Goal: Information Seeking & Learning: Learn about a topic

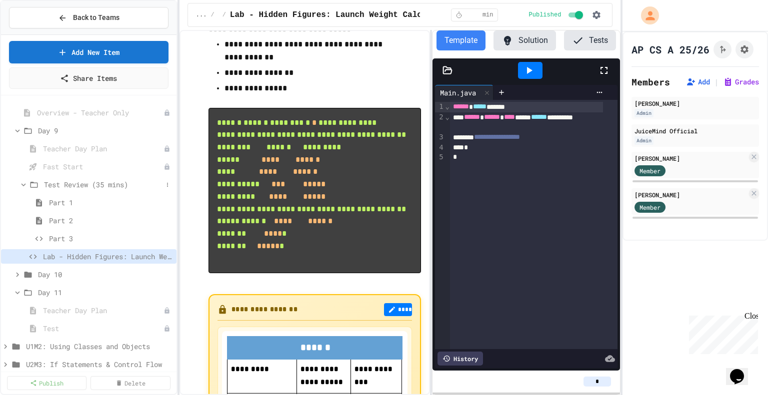
scroll to position [74, 0]
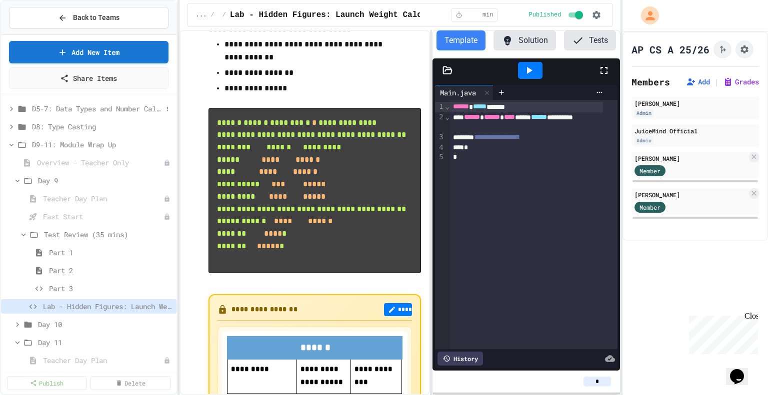
click at [11, 107] on icon at bounding box center [11, 108] width 3 height 4
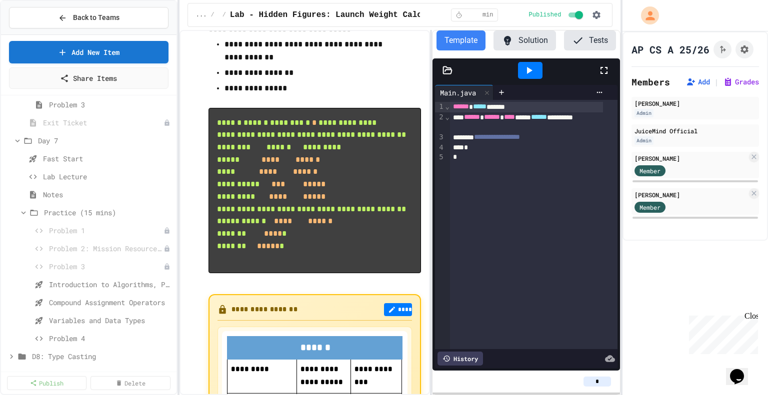
scroll to position [524, 0]
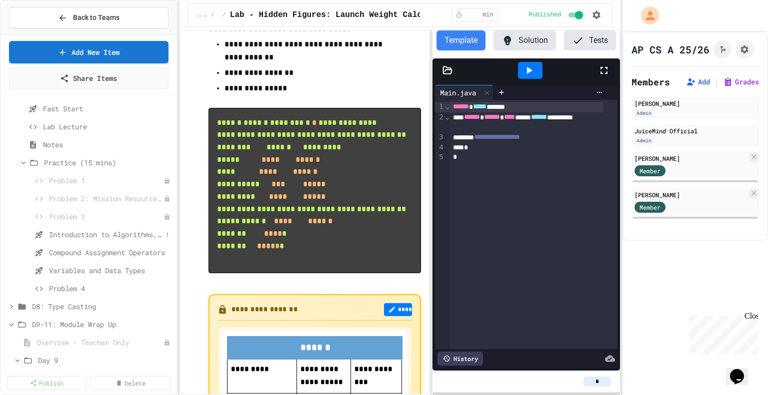
click at [106, 233] on span "Introduction to Algorithms, Programming, and Compilers" at bounding box center [105, 234] width 113 height 10
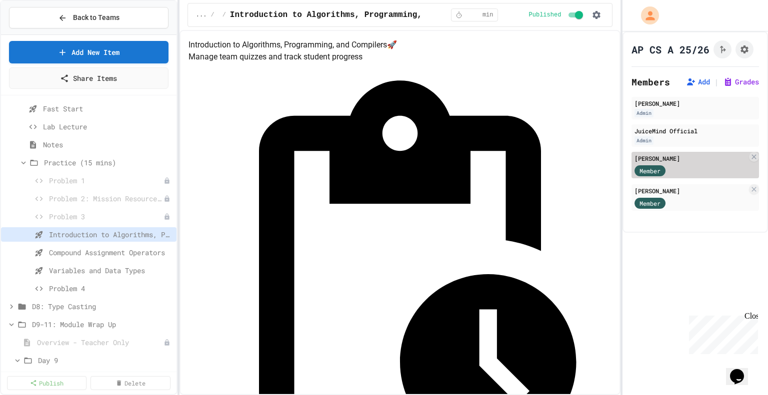
click at [682, 176] on div "Member" at bounding box center [659, 170] width 50 height 12
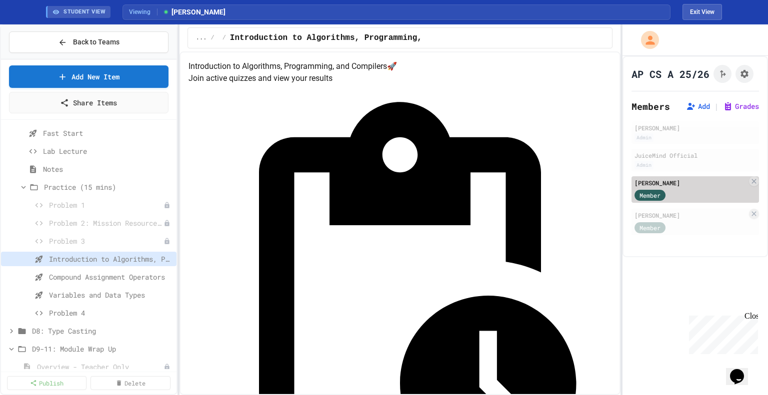
click at [665, 187] on div "[PERSON_NAME]" at bounding box center [690, 182] width 112 height 9
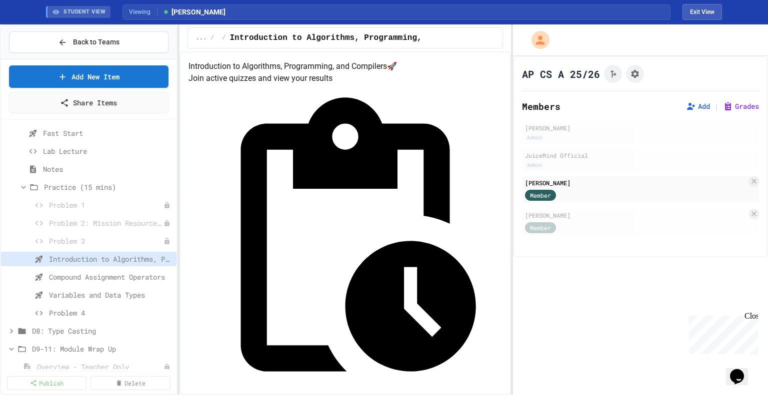
click at [513, 209] on div "Back to Teams Add New Item Share Items Day 7 Fast Start Lab Lecture Notes Pract…" at bounding box center [384, 209] width 768 height 371
click at [736, 106] on button "Grades" at bounding box center [741, 106] width 36 height 10
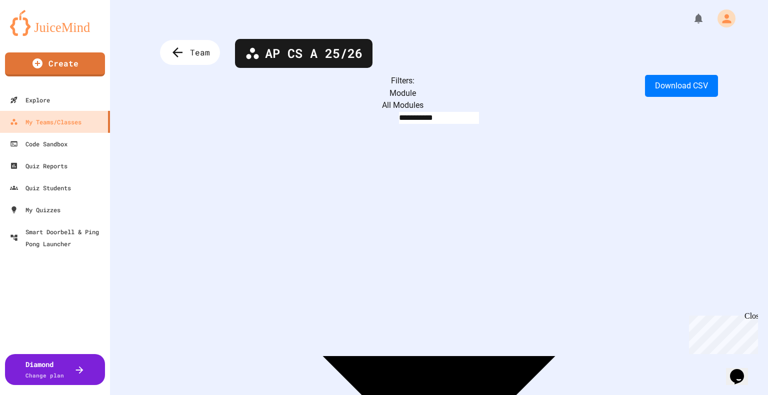
scroll to position [0, 3846]
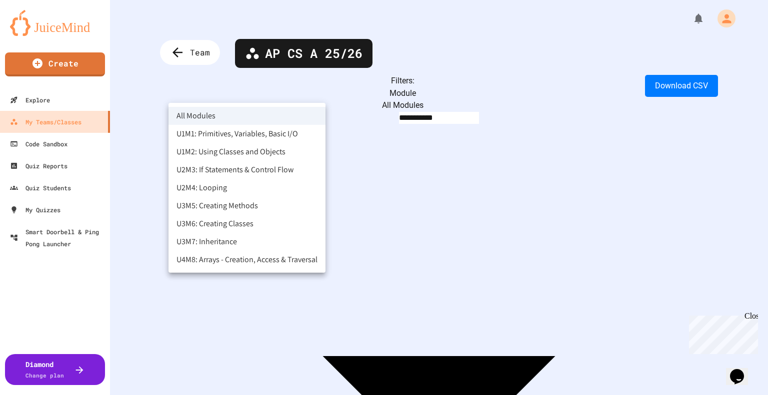
click at [287, 92] on body "**********" at bounding box center [384, 197] width 768 height 395
click at [214, 132] on li "U1M1: Primitives, Variables, Basic I/O" at bounding box center [246, 134] width 157 height 18
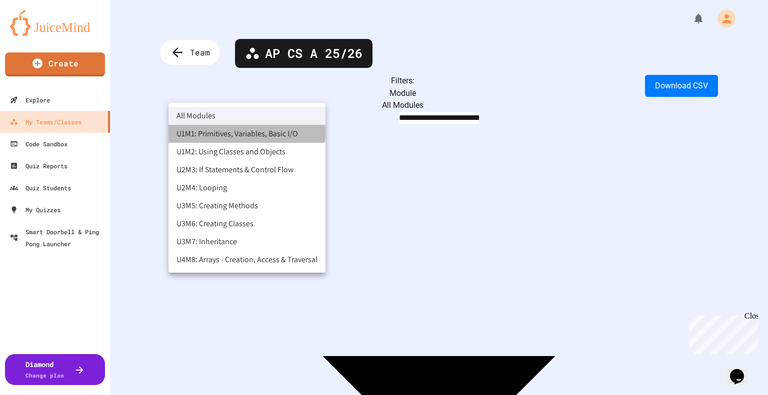
scroll to position [0, 0]
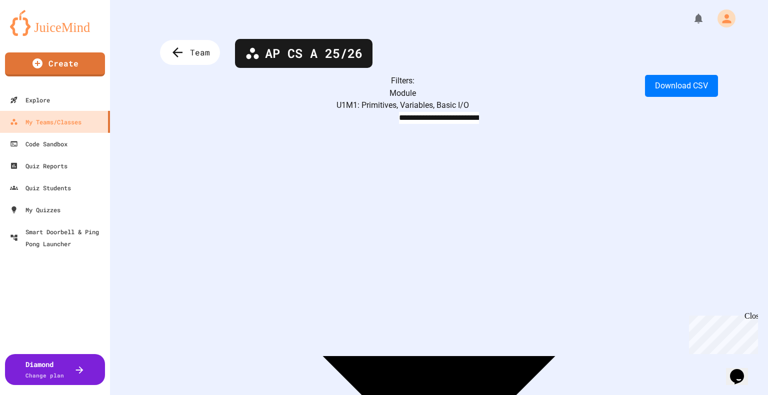
click at [329, 91] on body "**********" at bounding box center [384, 197] width 768 height 395
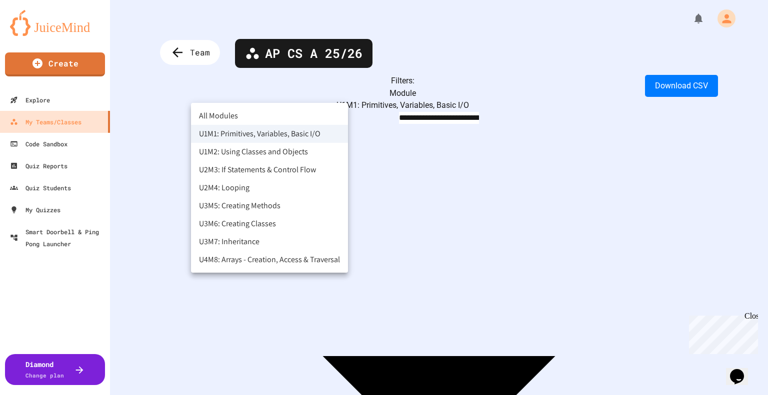
click at [225, 115] on li "All Modules" at bounding box center [269, 116] width 157 height 18
type input "**********"
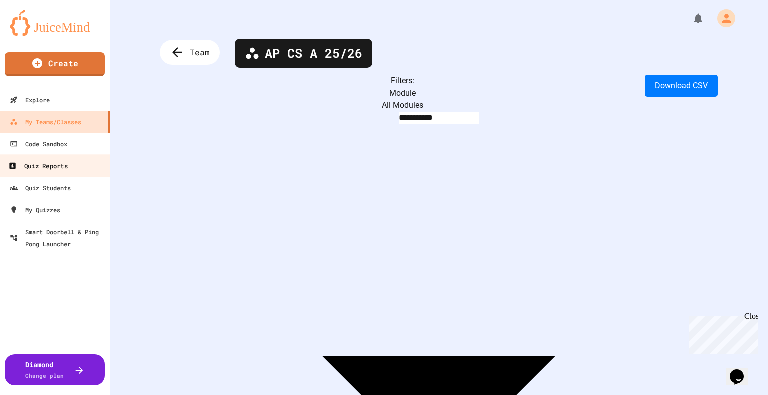
click at [39, 168] on div "Quiz Reports" at bounding box center [37, 166] width 59 height 12
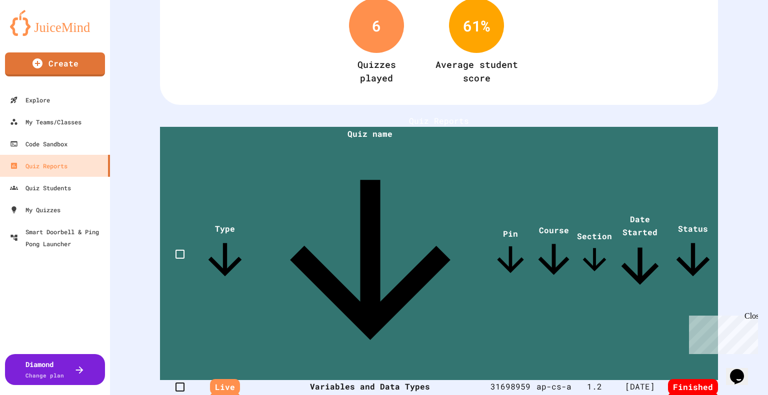
scroll to position [121, 0]
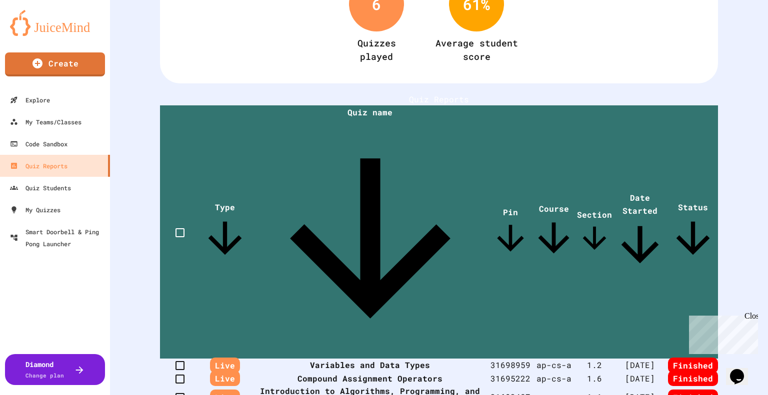
click at [388, 359] on th "Variables and Data Types" at bounding box center [370, 365] width 240 height 13
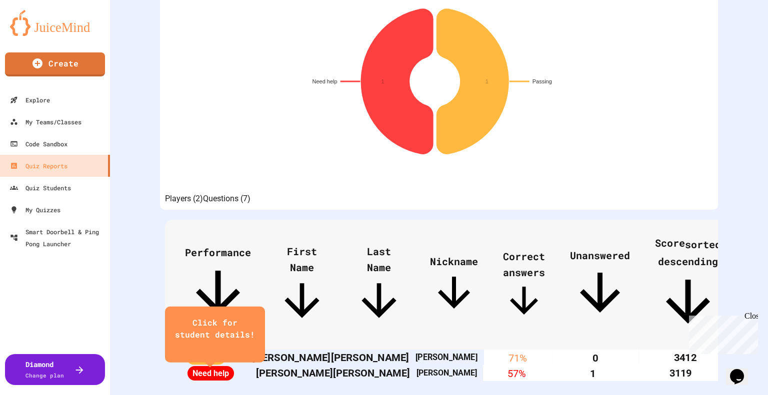
click at [211, 350] on span "Passing" at bounding box center [205, 357] width 39 height 15
click at [217, 366] on span "Need help" at bounding box center [205, 373] width 47 height 15
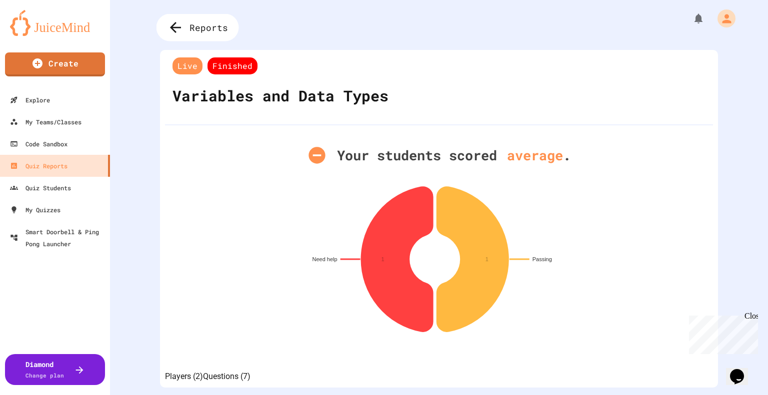
click at [205, 29] on span "Reports" at bounding box center [208, 27] width 38 height 13
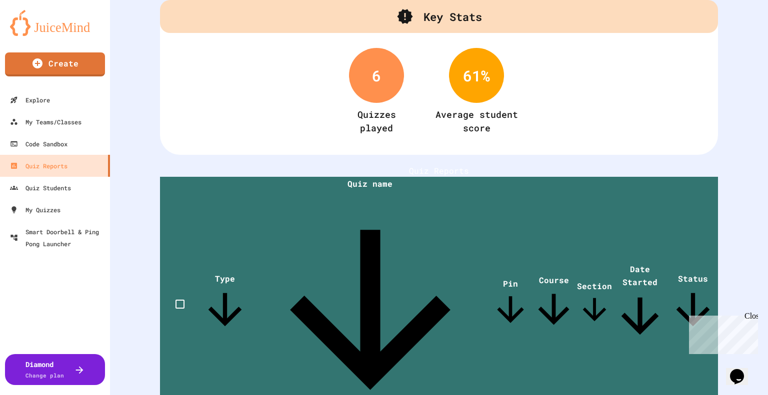
scroll to position [121, 0]
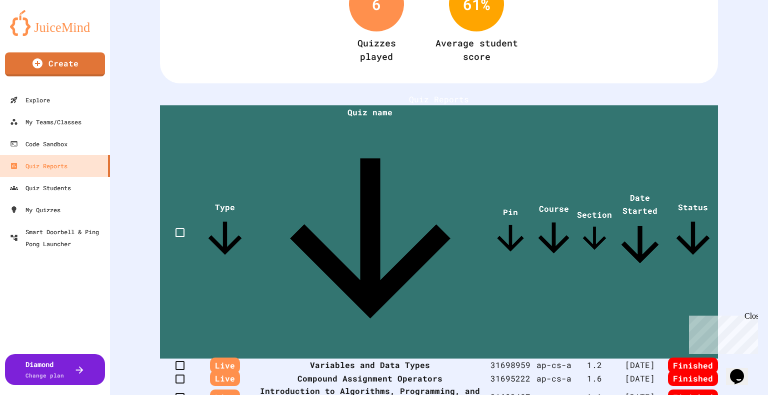
click at [292, 372] on th "Compound Assignment Operators" at bounding box center [370, 378] width 240 height 13
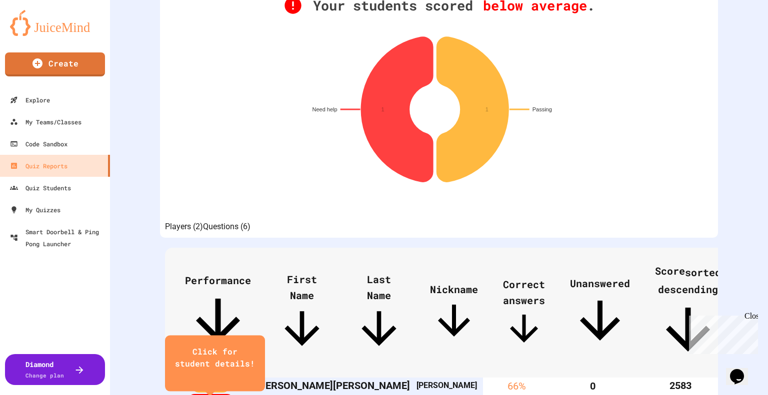
scroll to position [178, 0]
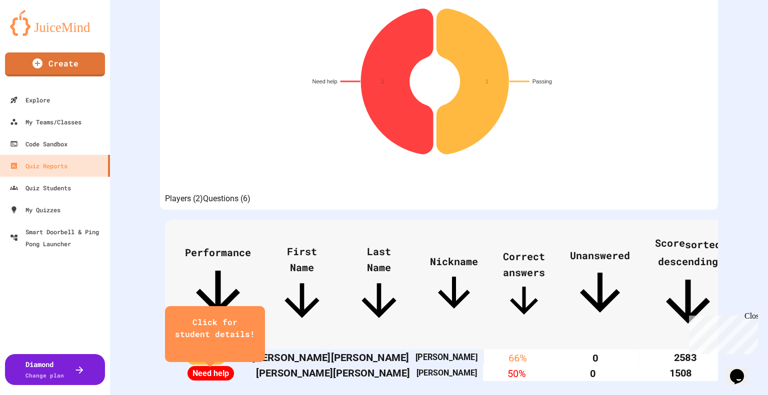
click at [213, 350] on span "Passing" at bounding box center [205, 357] width 39 height 15
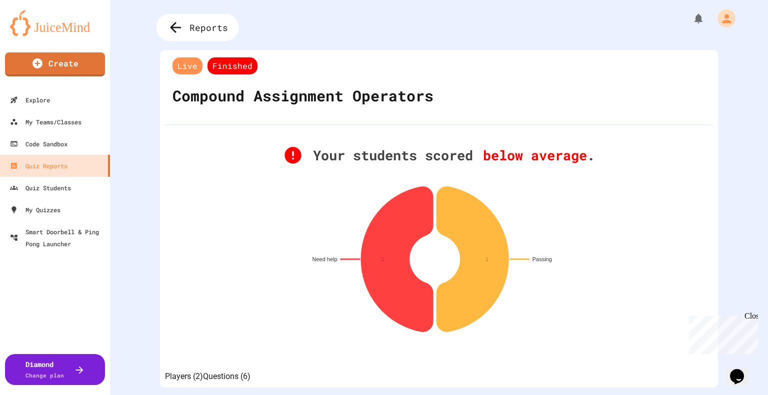
click at [188, 27] on div "Reports" at bounding box center [197, 27] width 82 height 27
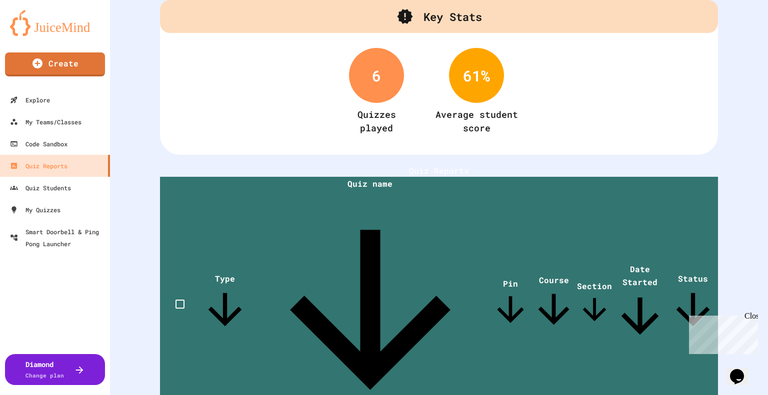
scroll to position [100, 0]
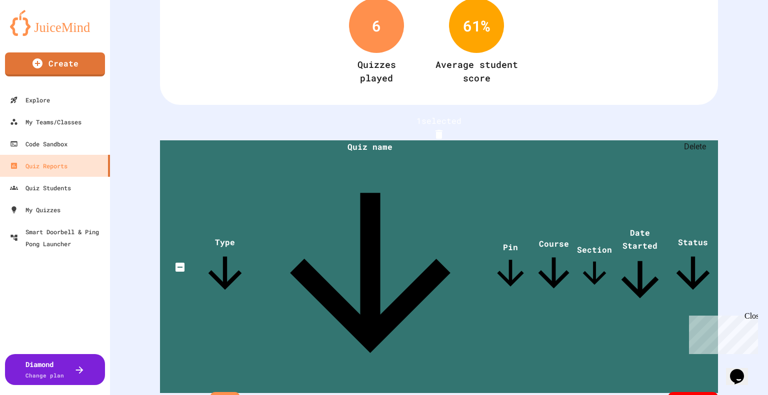
click at [442, 131] on icon "Delete" at bounding box center [438, 134] width 7 height 9
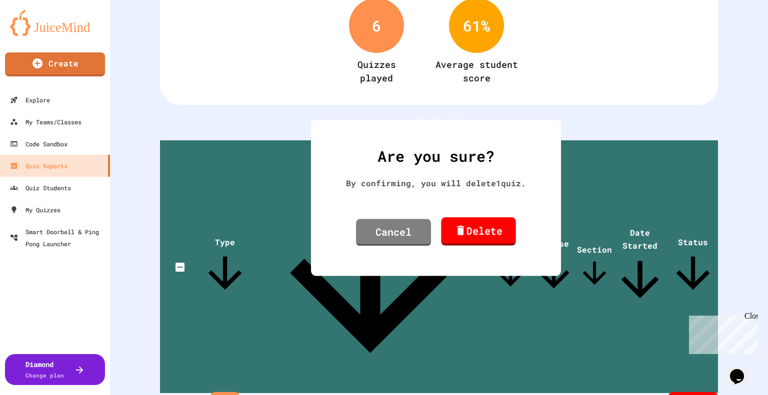
click at [472, 228] on link "Delete" at bounding box center [478, 231] width 74 height 28
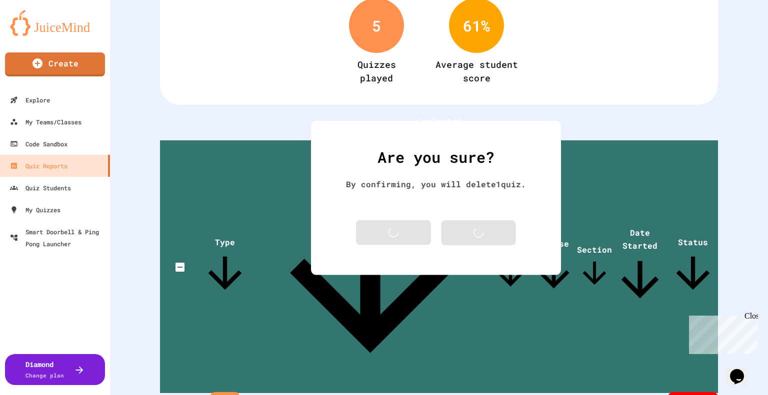
scroll to position [94, 0]
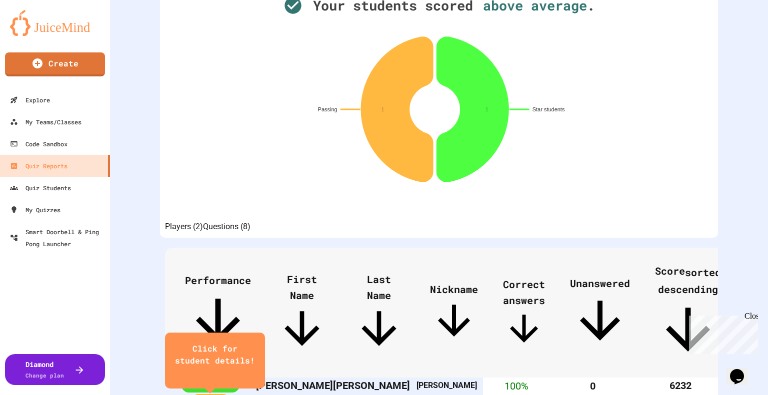
scroll to position [178, 0]
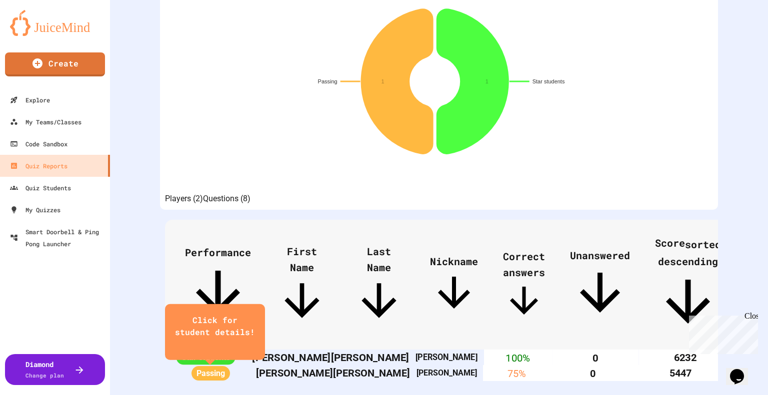
click at [209, 350] on span "Star students" at bounding box center [205, 357] width 59 height 15
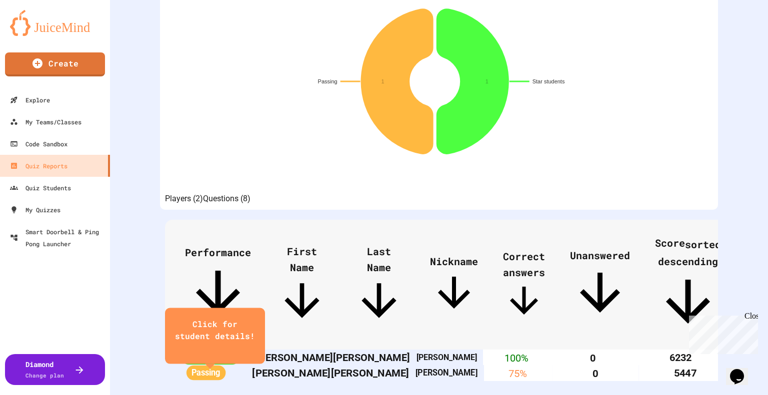
click at [208, 366] on span "Passing" at bounding box center [205, 373] width 39 height 15
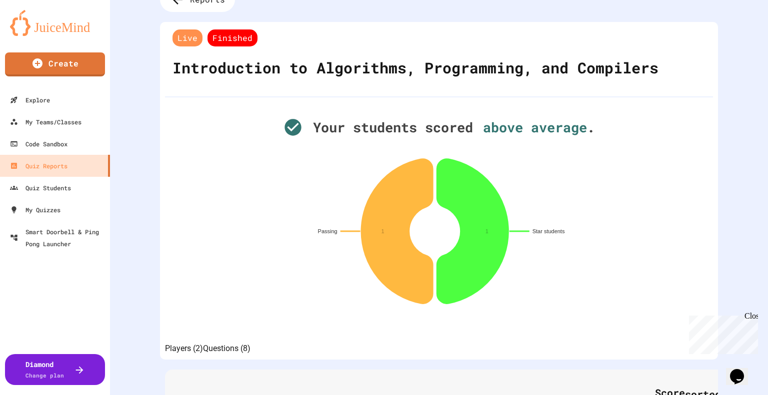
scroll to position [0, 0]
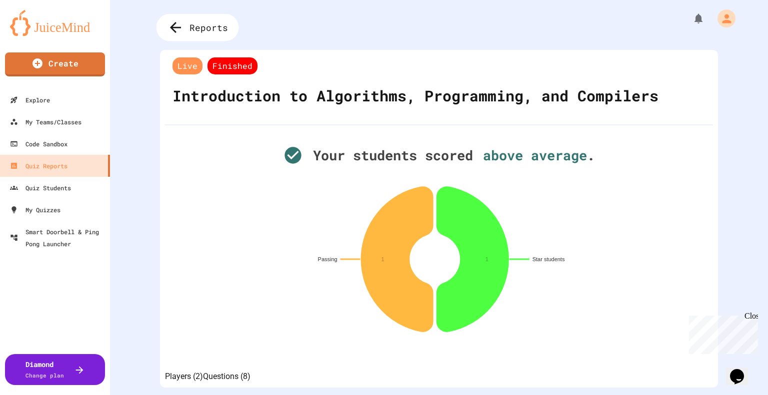
click at [180, 27] on icon at bounding box center [175, 27] width 16 height 16
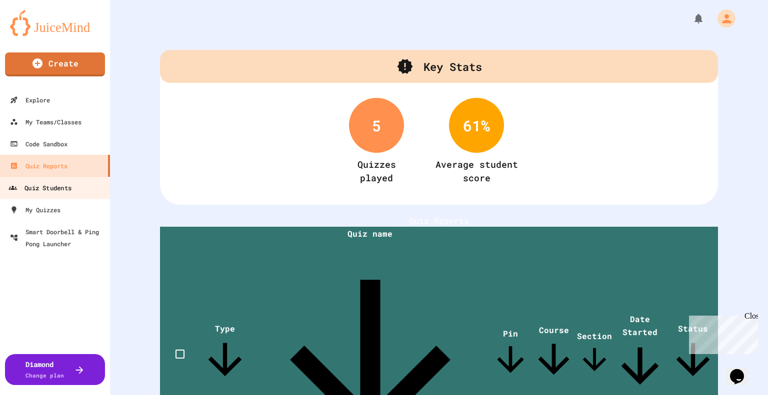
click at [56, 190] on div "Quiz Students" at bounding box center [39, 188] width 63 height 12
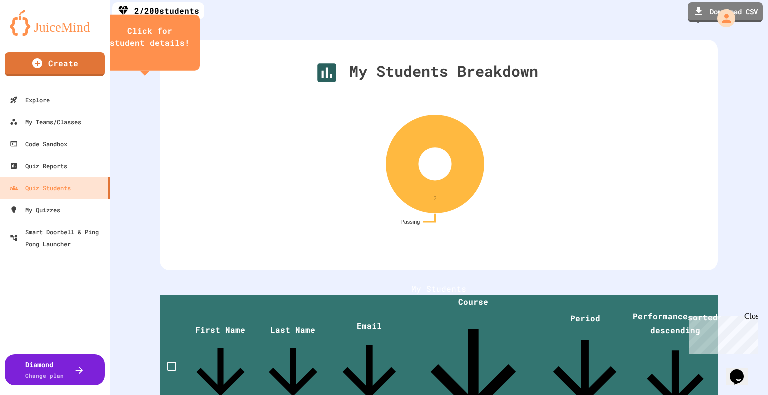
scroll to position [72, 0]
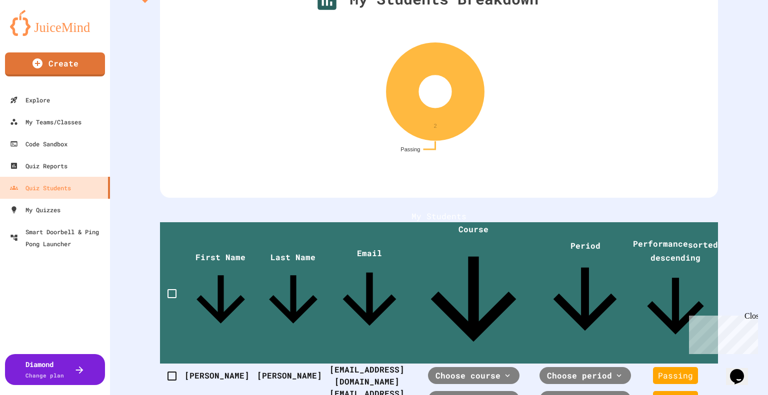
click at [481, 333] on div "2 / 200 students Download CSV My Students Click for student details! First Name…" at bounding box center [439, 330] width 658 height 264
click at [38, 121] on div "My Teams/Classes" at bounding box center [44, 122] width 73 height 12
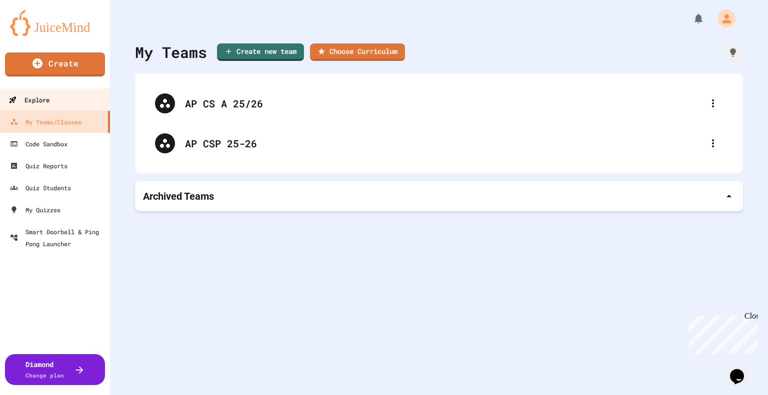
click at [39, 98] on div "Explore" at bounding box center [28, 100] width 41 height 12
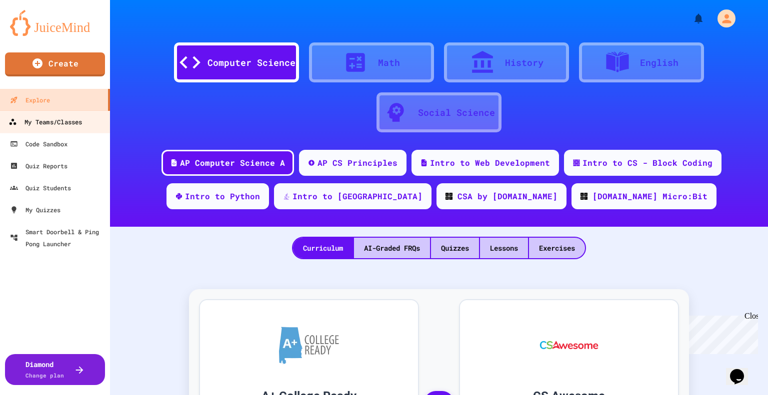
click at [49, 119] on div "My Teams/Classes" at bounding box center [44, 122] width 73 height 12
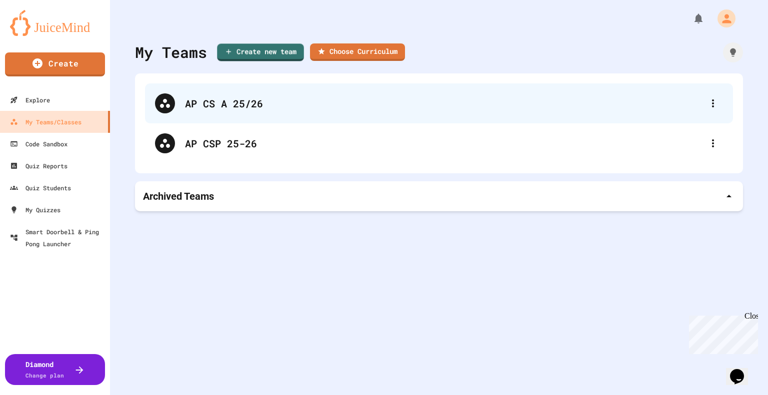
click at [200, 101] on div "AP CS A 25/26" at bounding box center [444, 103] width 518 height 15
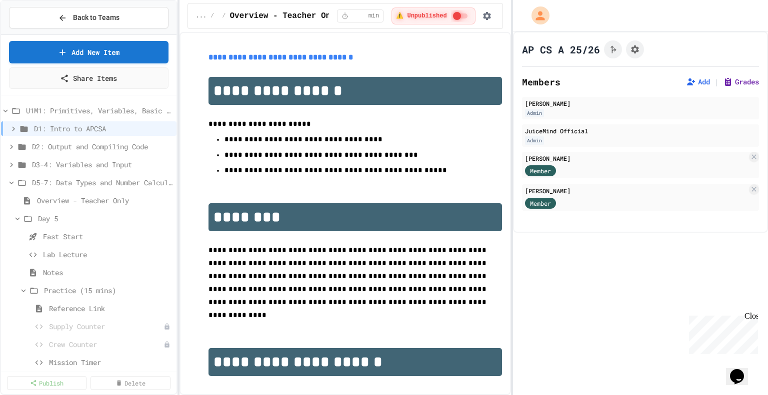
click at [737, 78] on button "Grades" at bounding box center [741, 82] width 36 height 10
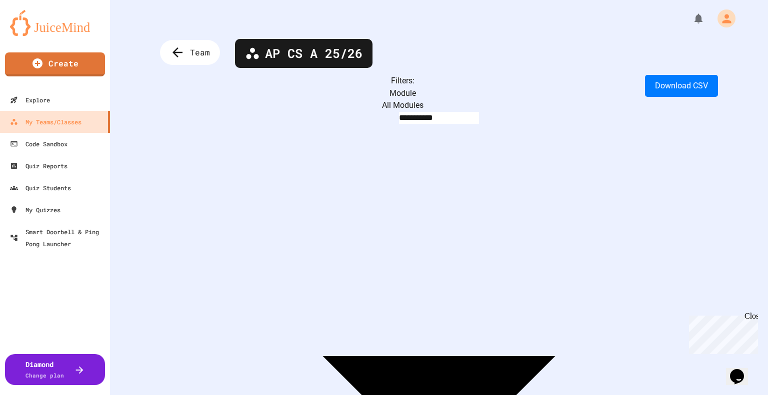
scroll to position [0, 1440]
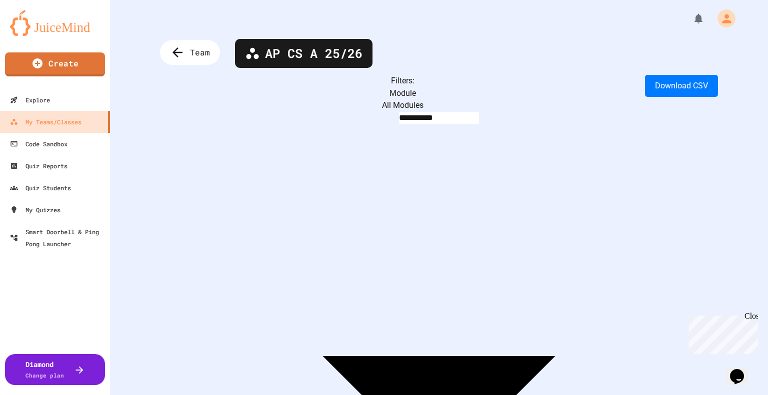
scroll to position [0, 1385]
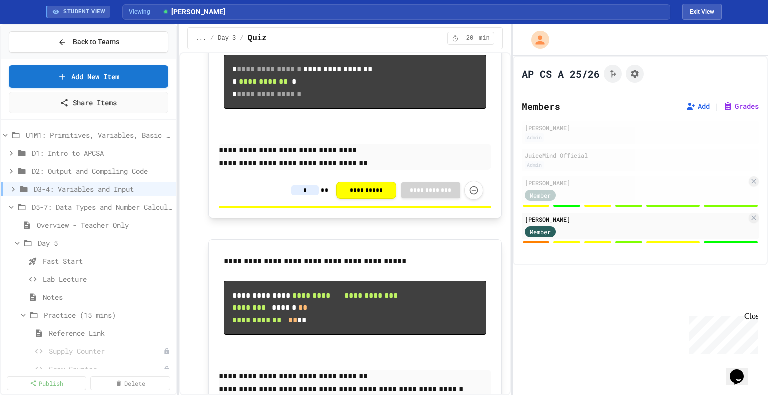
scroll to position [1353, 0]
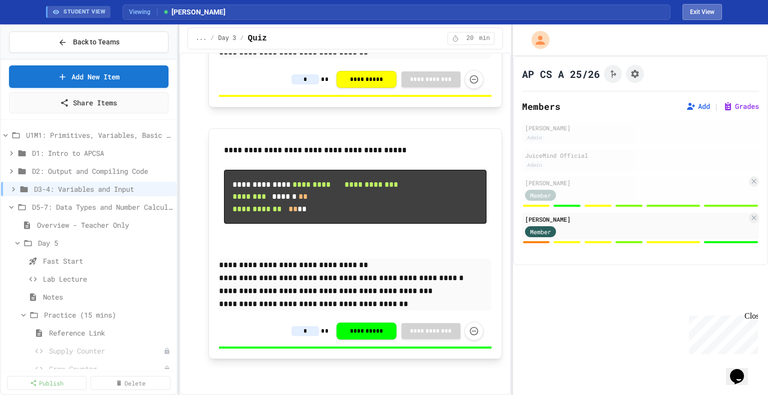
click at [699, 13] on button "Exit View" at bounding box center [701, 12] width 39 height 16
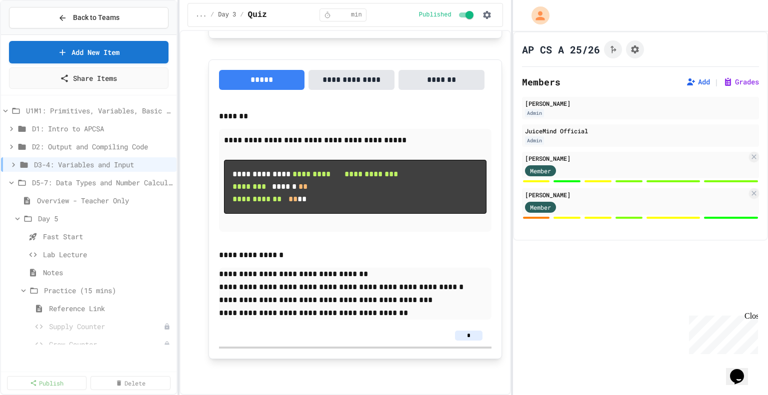
scroll to position [1725, 0]
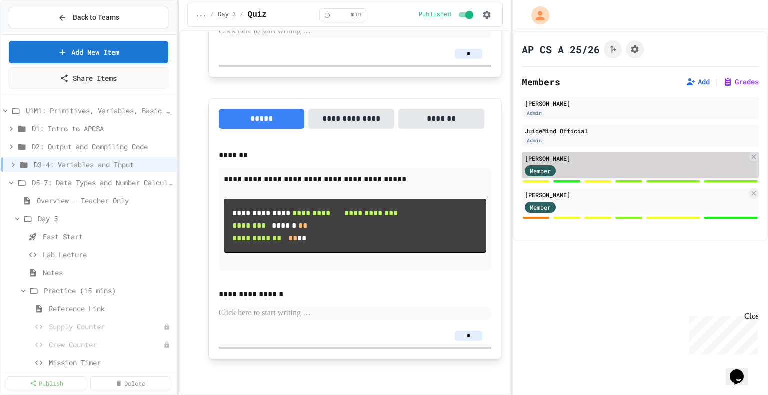
click at [588, 166] on div "Member" at bounding box center [636, 170] width 222 height 12
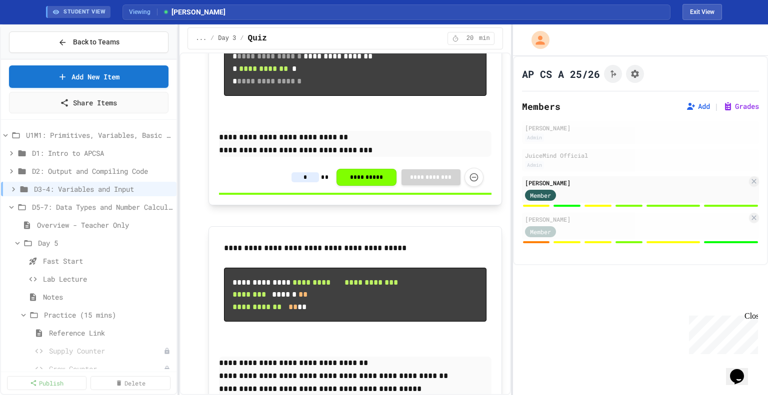
scroll to position [1340, 0]
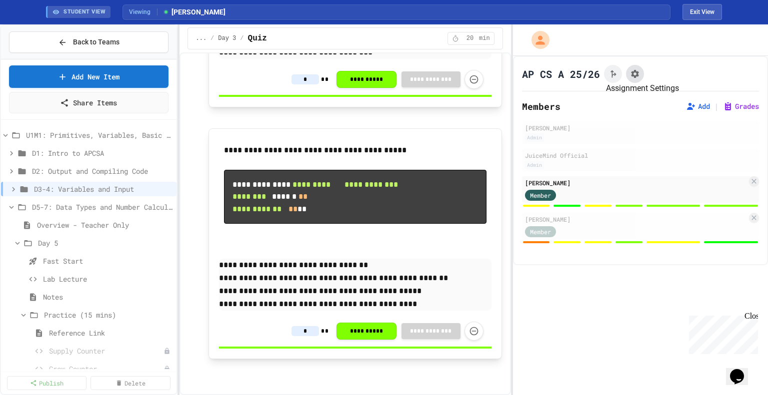
click at [636, 76] on icon "Assignment Settings" at bounding box center [635, 74] width 10 height 10
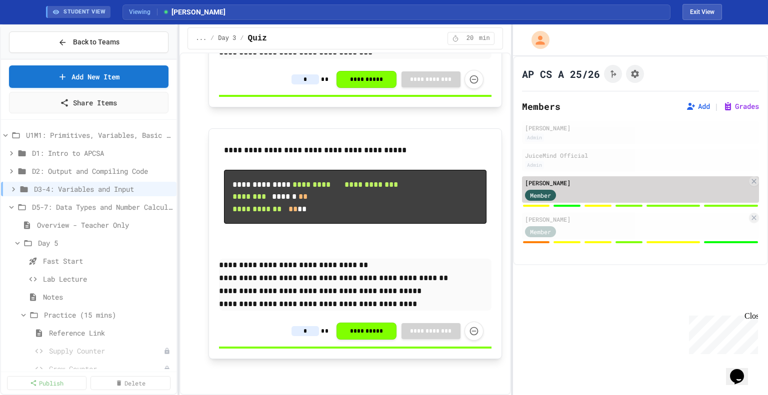
click at [538, 183] on div "[PERSON_NAME]" at bounding box center [636, 182] width 222 height 9
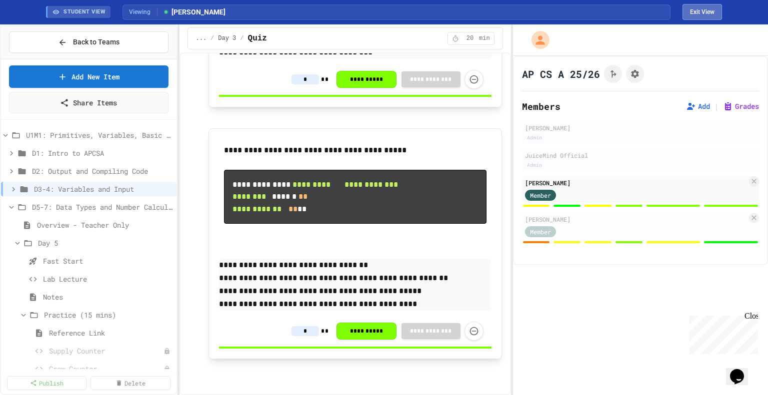
click at [697, 13] on button "Exit View" at bounding box center [701, 12] width 39 height 16
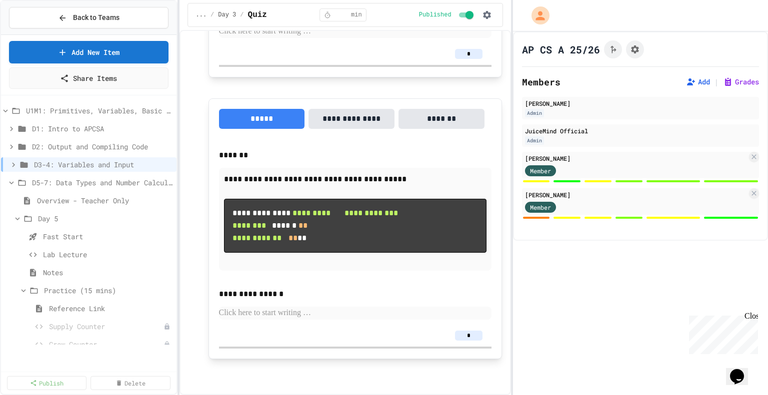
scroll to position [1725, 0]
click at [738, 83] on button "Grades" at bounding box center [741, 82] width 36 height 10
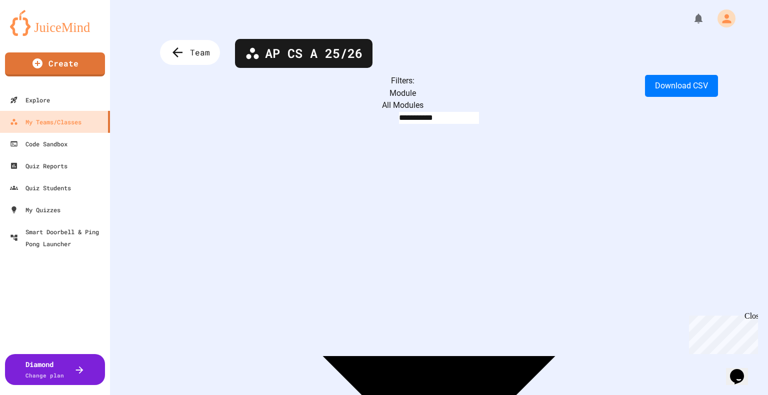
scroll to position [0, 1354]
click at [395, 94] on body "**********" at bounding box center [384, 197] width 768 height 395
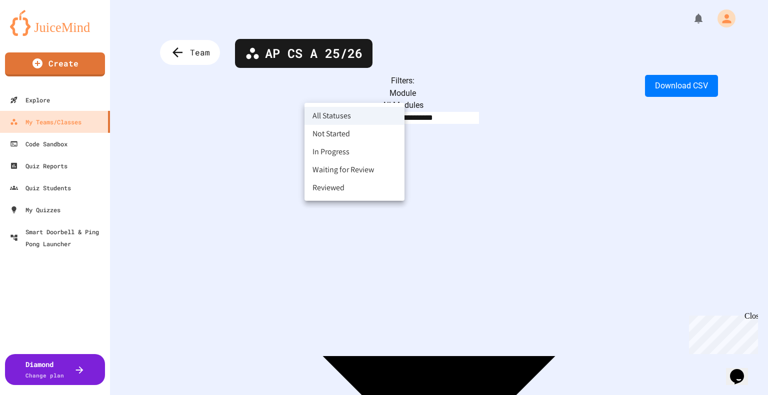
click at [431, 102] on div at bounding box center [384, 197] width 768 height 395
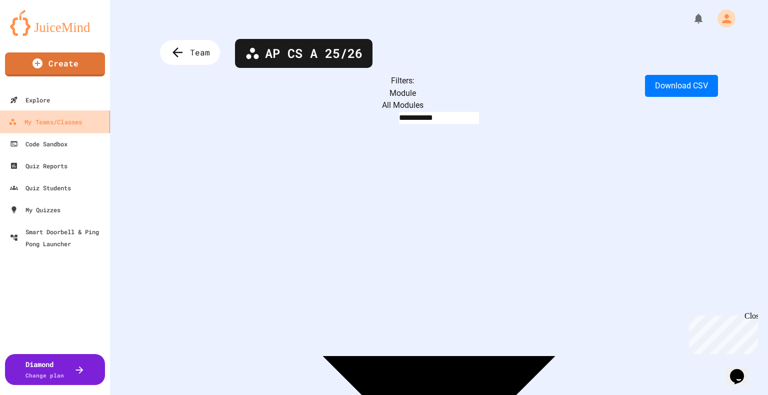
click at [44, 121] on div "My Teams/Classes" at bounding box center [44, 122] width 73 height 12
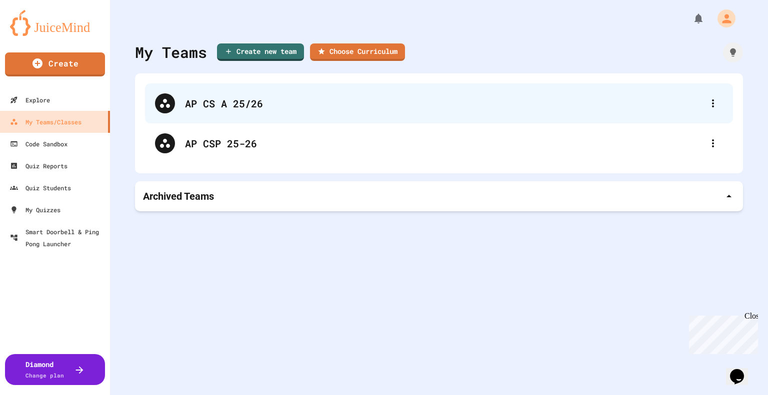
click at [209, 105] on div "AP CS A 25/26" at bounding box center [444, 103] width 518 height 15
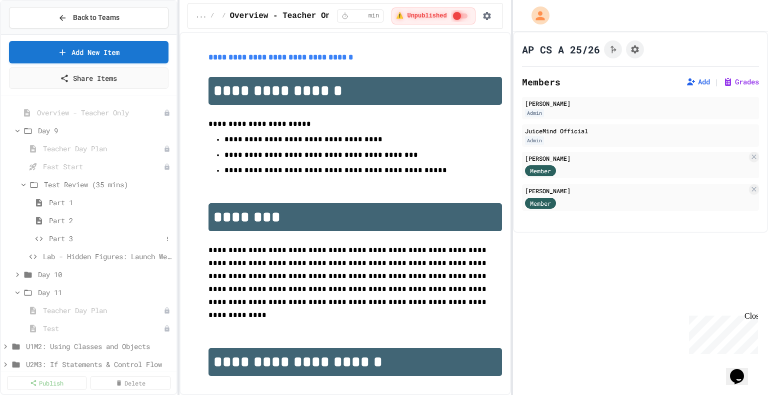
scroll to position [804, 0]
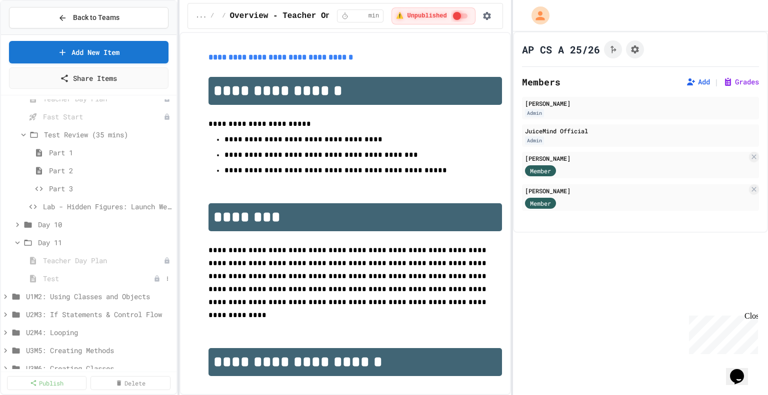
click at [57, 278] on span "Test" at bounding box center [98, 278] width 110 height 10
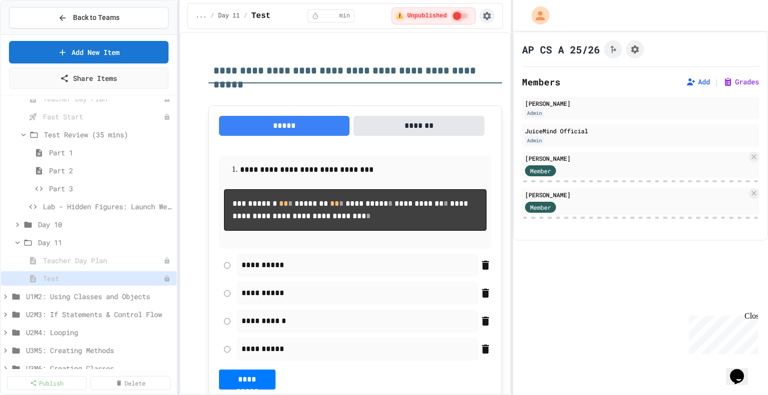
click at [486, 16] on icon "button" at bounding box center [487, 16] width 10 height 10
click at [502, 112] on div at bounding box center [384, 197] width 768 height 395
click at [489, 17] on icon "button" at bounding box center [487, 16] width 8 height 8
click at [460, 56] on li "Student Preview" at bounding box center [459, 54] width 71 height 18
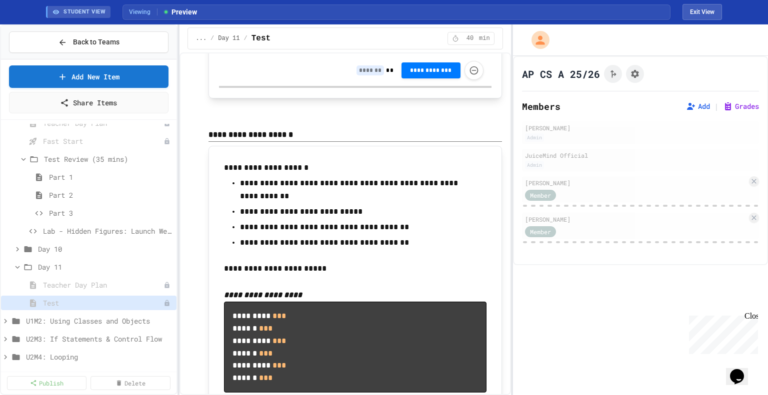
scroll to position [7728, 0]
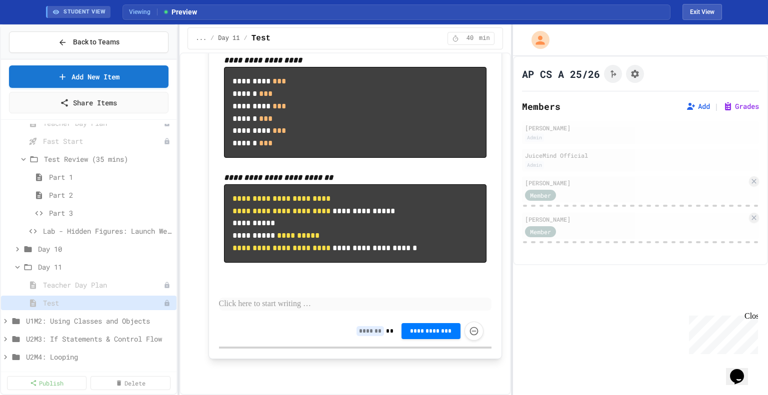
scroll to position [8648, 0]
click at [707, 10] on button "Exit View" at bounding box center [701, 12] width 39 height 16
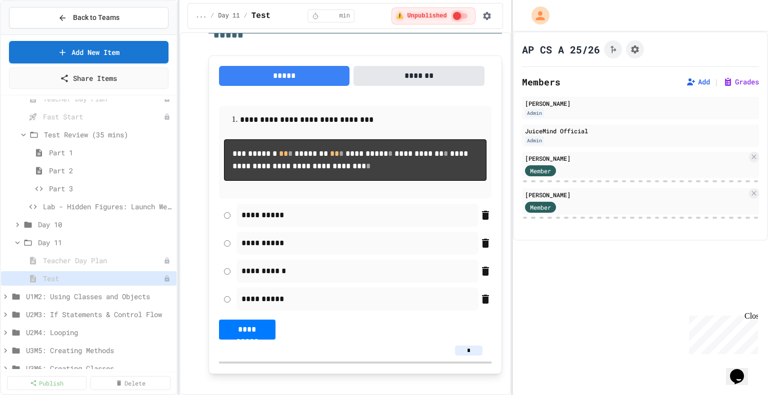
scroll to position [0, 0]
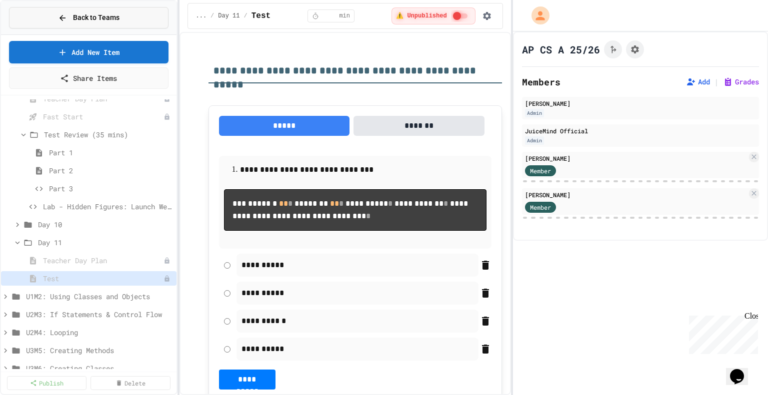
click at [92, 15] on span "Back to Teams" at bounding box center [96, 17] width 46 height 10
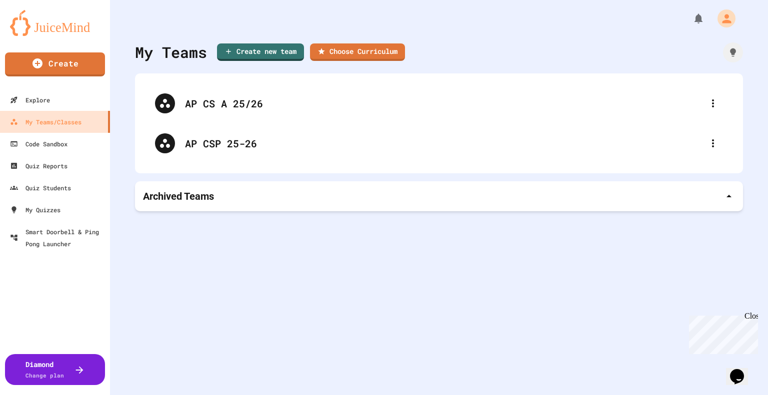
click at [51, 29] on img at bounding box center [55, 23] width 90 height 26
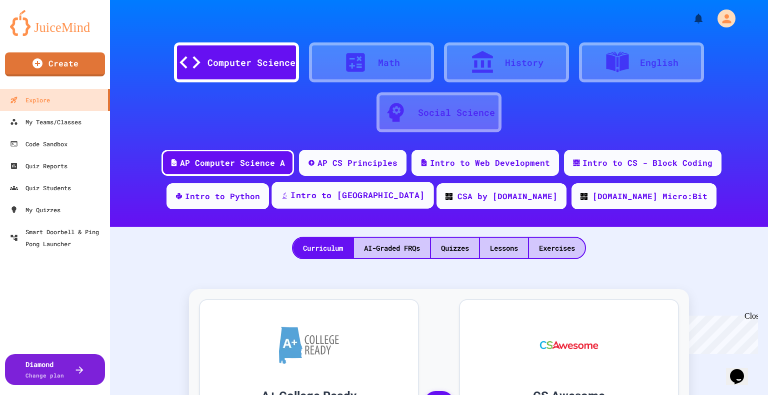
click at [380, 199] on div "Intro to [GEOGRAPHIC_DATA]" at bounding box center [357, 195] width 134 height 12
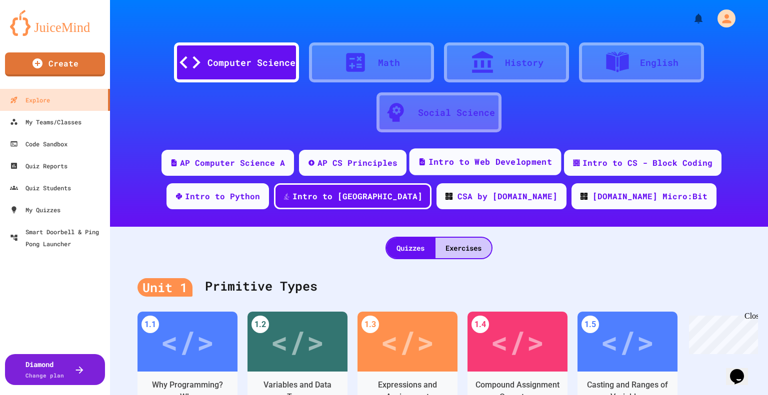
click at [457, 165] on div "Intro to Web Development" at bounding box center [489, 162] width 123 height 12
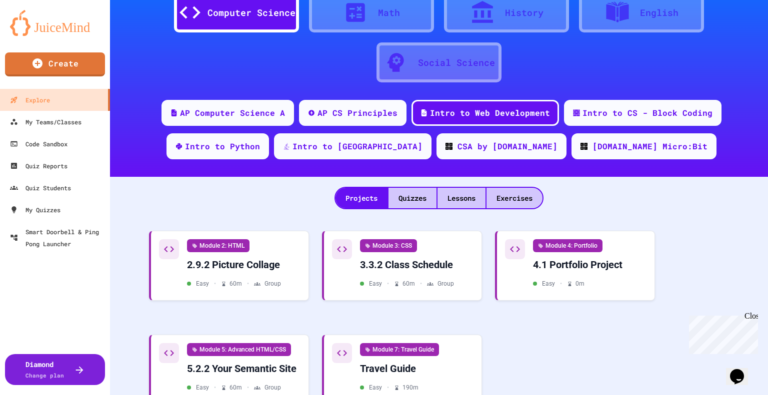
scroll to position [94, 0]
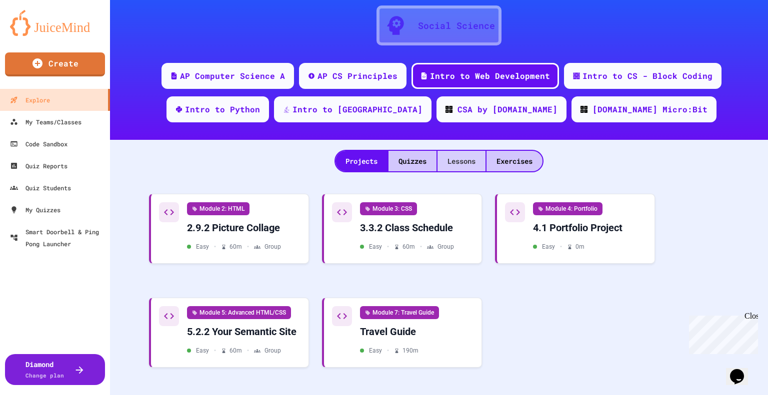
click at [452, 154] on div "Lessons" at bounding box center [461, 161] width 48 height 20
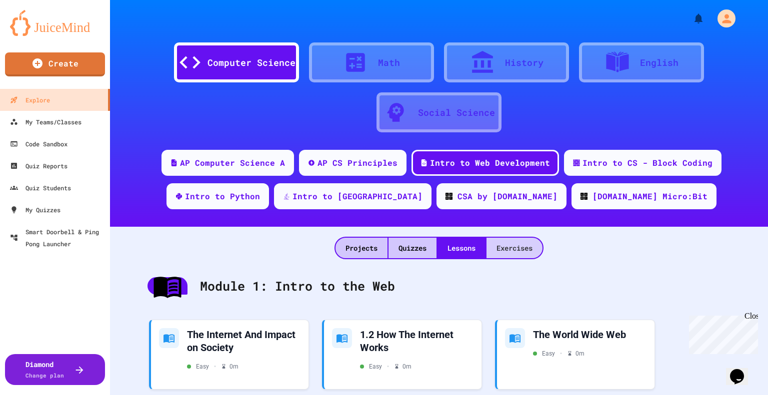
click at [510, 246] on div "Exercises" at bounding box center [514, 248] width 56 height 20
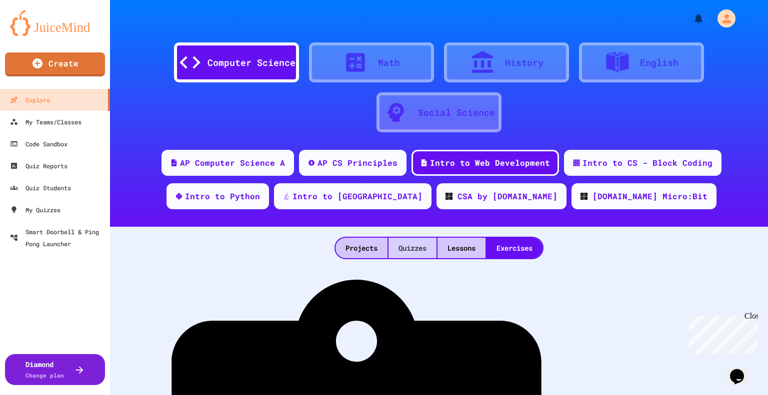
click at [410, 247] on div "Quizzes" at bounding box center [412, 248] width 48 height 20
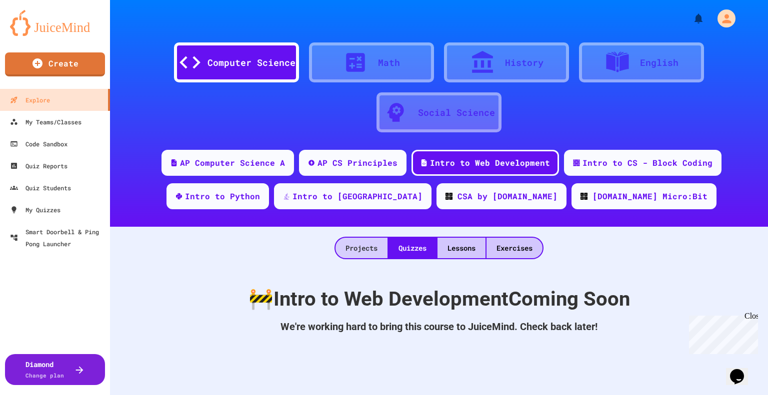
click at [352, 247] on div "Projects" at bounding box center [361, 248] width 52 height 20
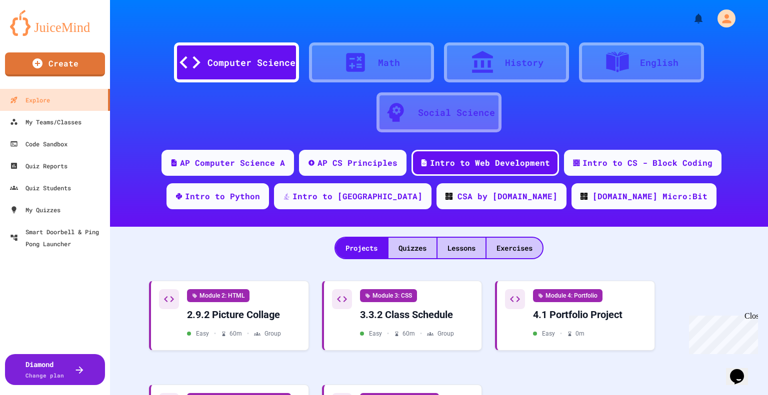
click at [654, 63] on div "English" at bounding box center [659, 62] width 38 height 13
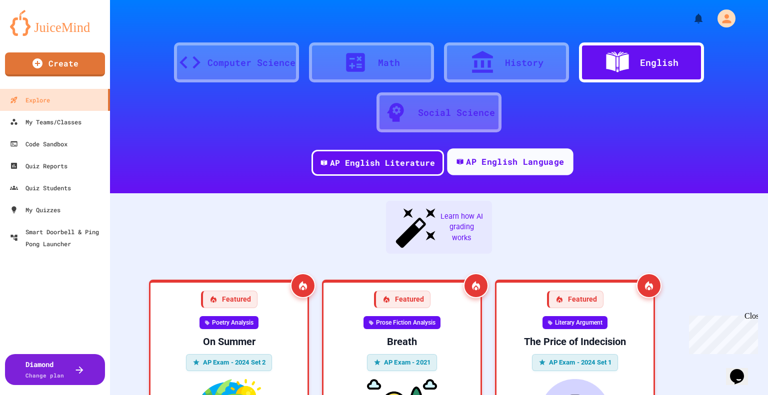
click at [489, 164] on div "AP English Language" at bounding box center [515, 162] width 98 height 12
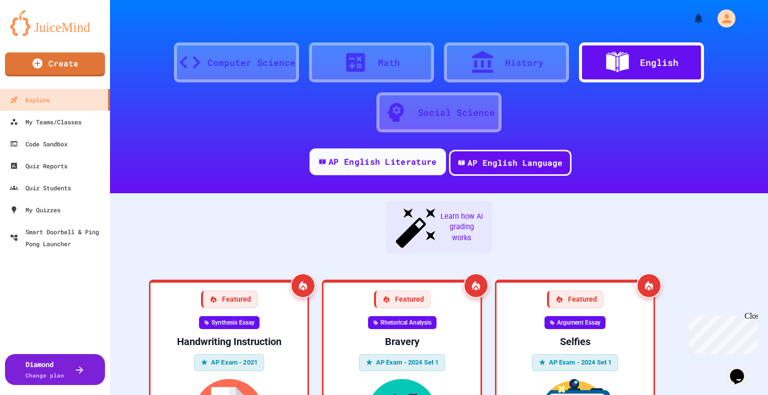
click at [367, 161] on div "AP English Literature" at bounding box center [382, 162] width 108 height 12
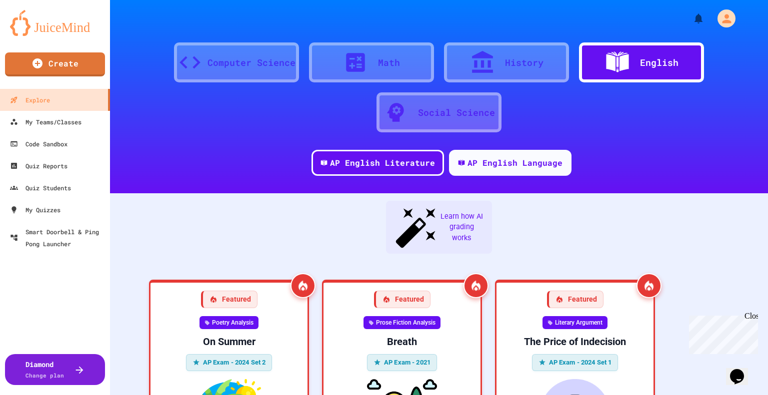
click at [527, 69] on div "History" at bounding box center [506, 62] width 125 height 40
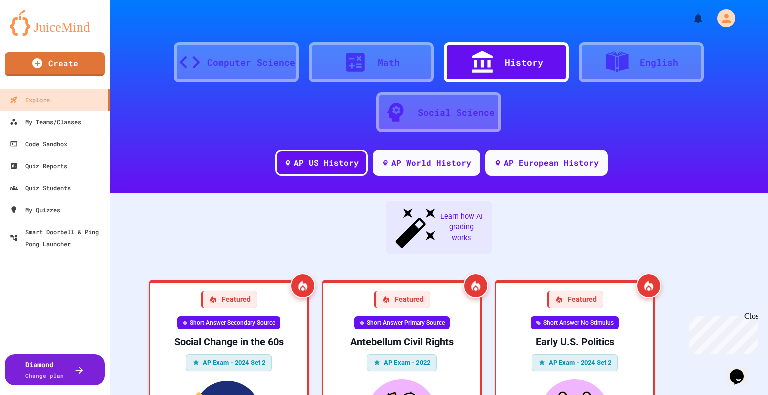
click at [394, 60] on div "Math" at bounding box center [389, 62] width 22 height 13
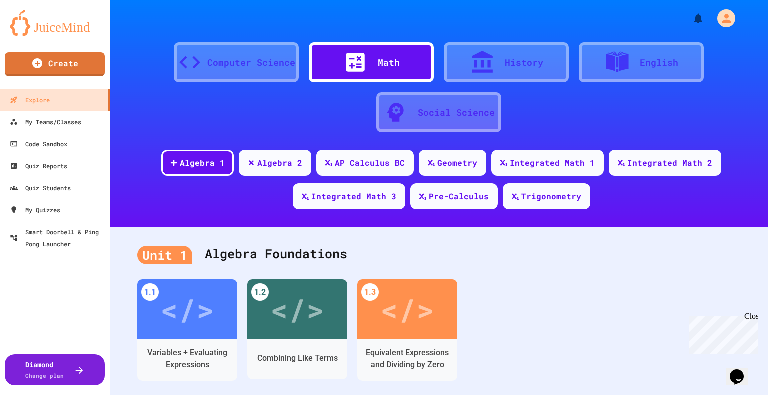
scroll to position [50, 0]
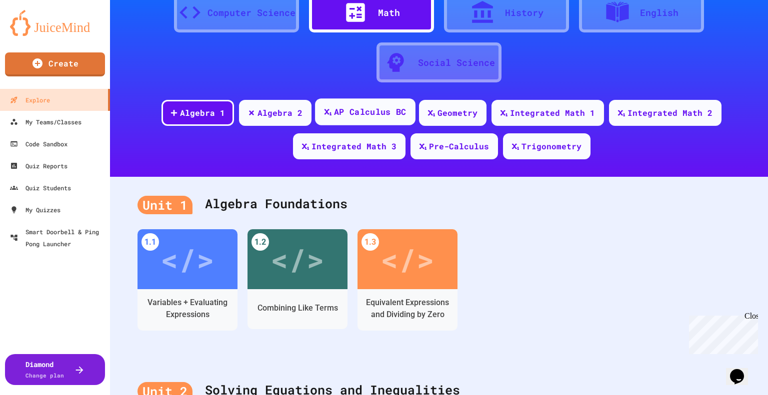
click at [365, 112] on div "AP Calculus BC" at bounding box center [370, 112] width 72 height 12
